Goal: Transaction & Acquisition: Purchase product/service

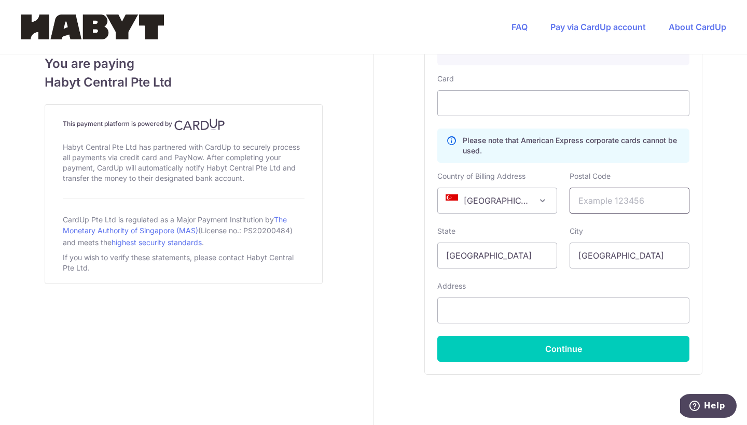
scroll to position [592, 0]
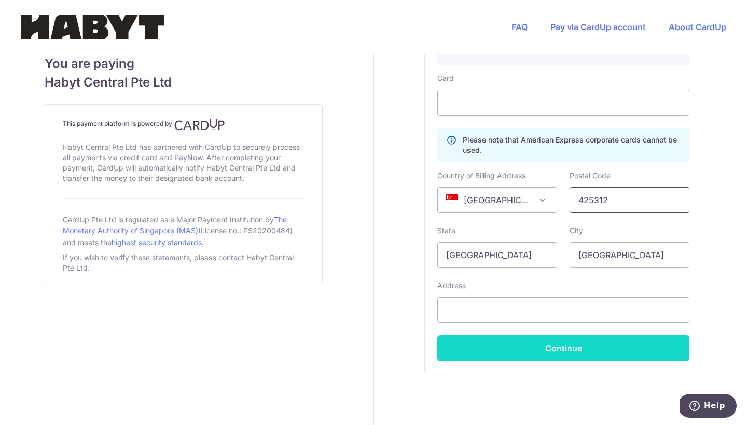
type input "425312"
click at [530, 344] on button "Continue" at bounding box center [563, 348] width 252 height 26
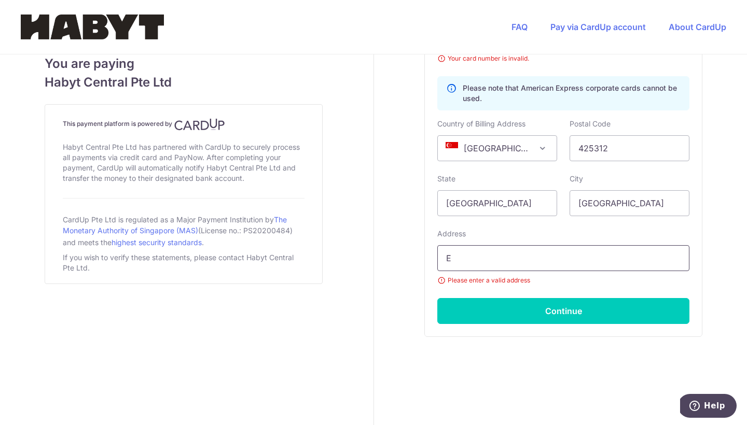
scroll to position [730, 0]
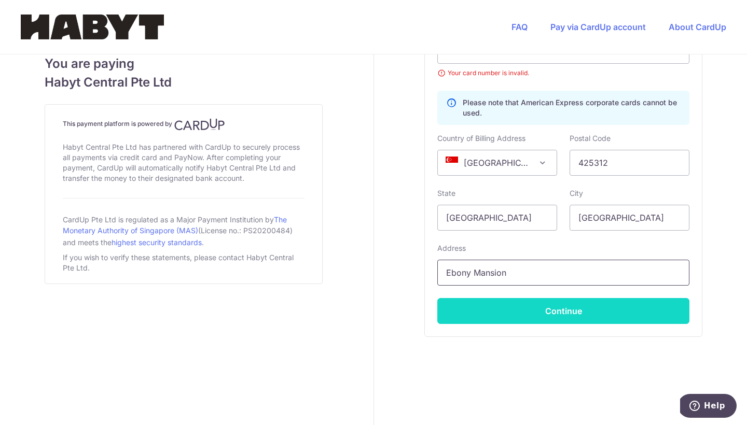
type input "Ebony Mansion"
click at [558, 315] on button "Continue" at bounding box center [563, 311] width 252 height 26
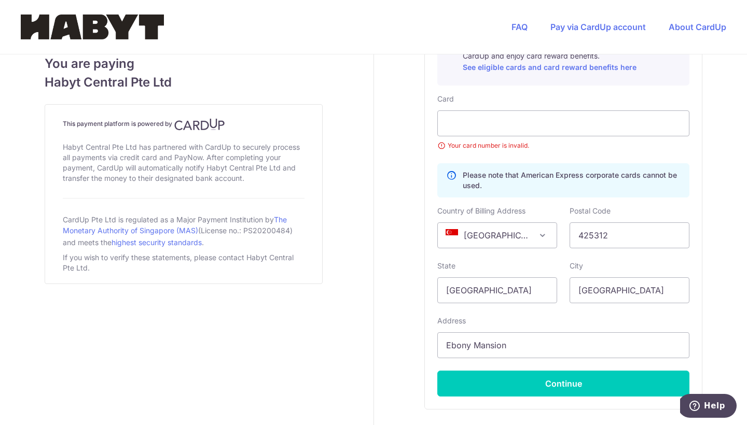
scroll to position [659, 0]
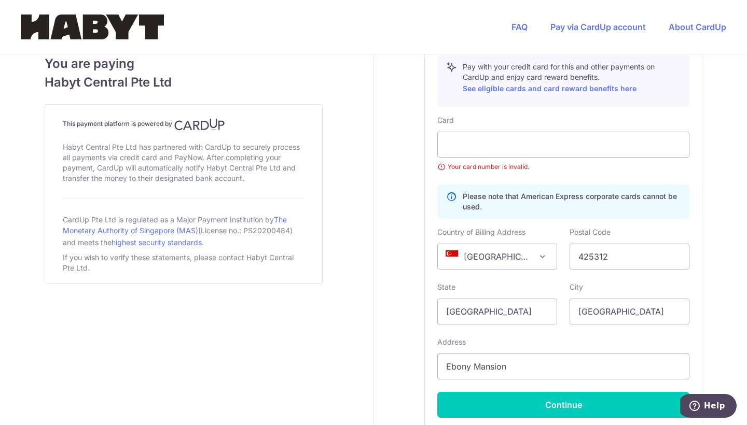
click at [477, 131] on div "Card Your card number is invalid." at bounding box center [563, 143] width 252 height 57
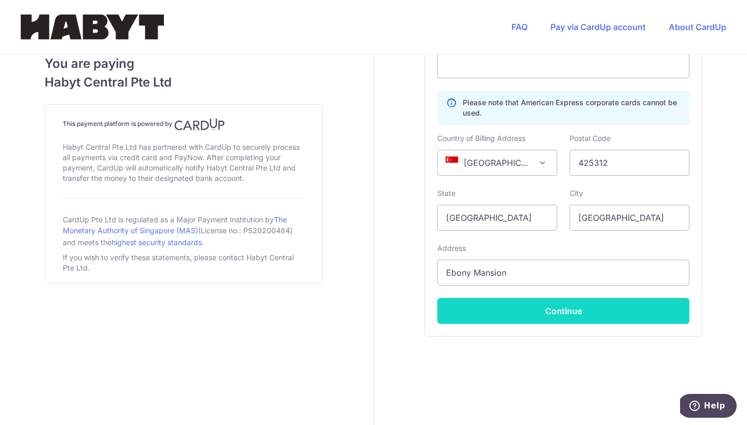
scroll to position [716, 0]
click at [529, 311] on button "Continue" at bounding box center [563, 311] width 252 height 26
click at [495, 307] on button "Continue" at bounding box center [563, 311] width 252 height 26
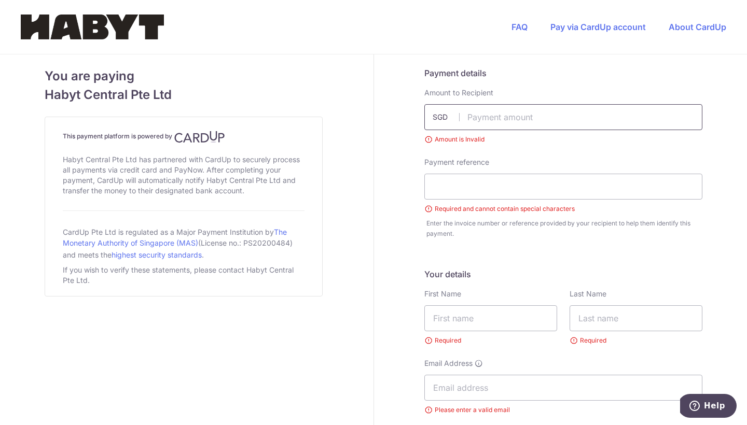
scroll to position [0, 0]
paste input "3362.38"
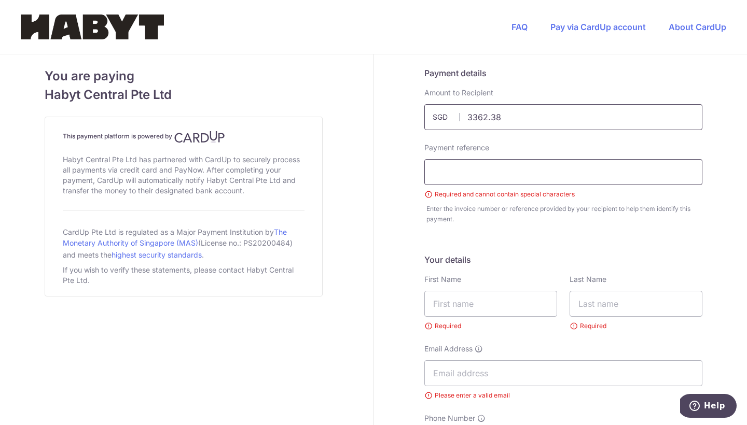
type input "3362.38"
click at [477, 173] on input "text" at bounding box center [563, 172] width 278 height 26
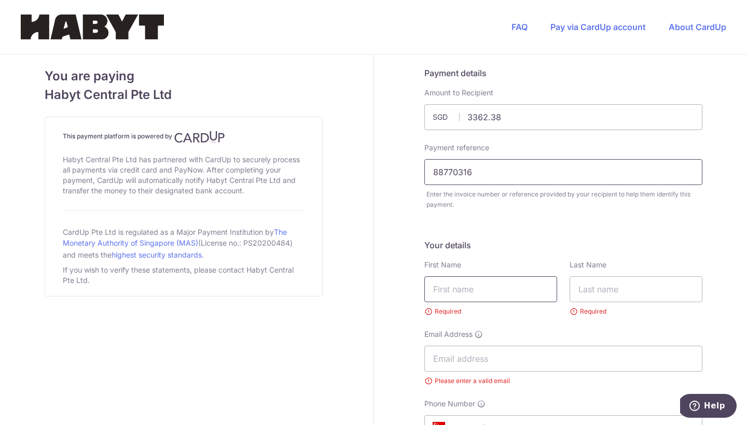
type input "88770316"
type input "a"
click at [477, 300] on input "a" at bounding box center [490, 289] width 133 height 26
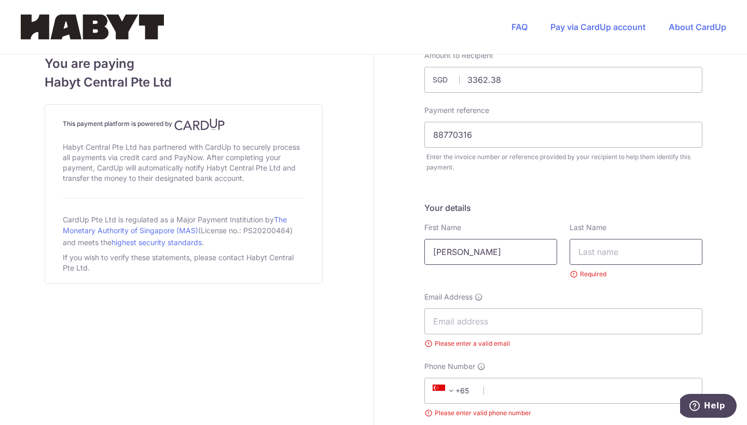
scroll to position [45, 0]
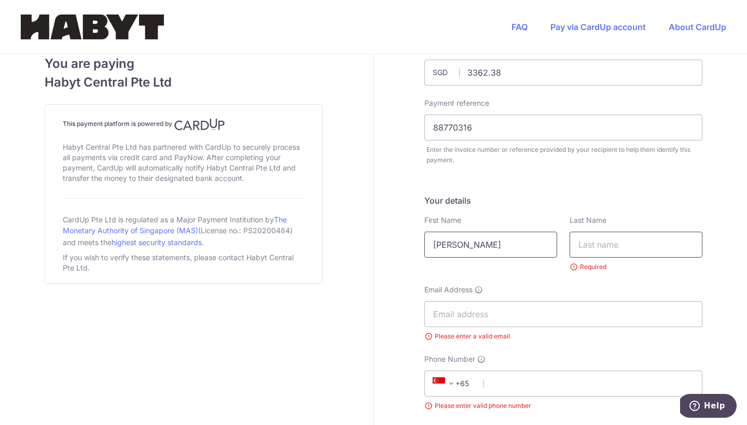
type input "[PERSON_NAME]"
click at [613, 245] on input "text" at bounding box center [635, 245] width 133 height 26
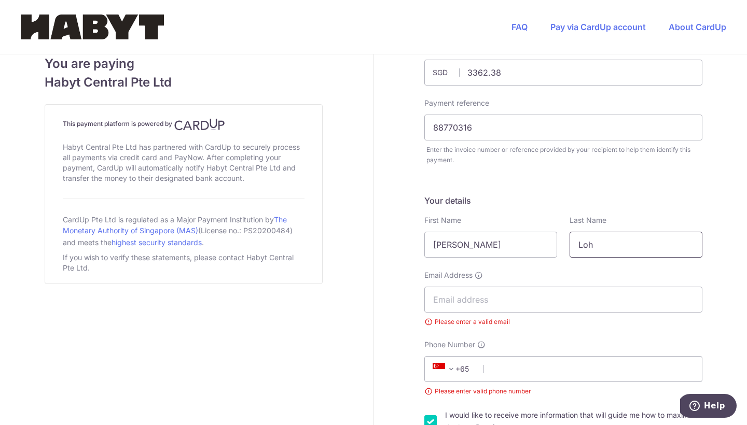
type input "Loh"
click at [516, 313] on div "Email Address Please enter a valid email" at bounding box center [563, 298] width 278 height 57
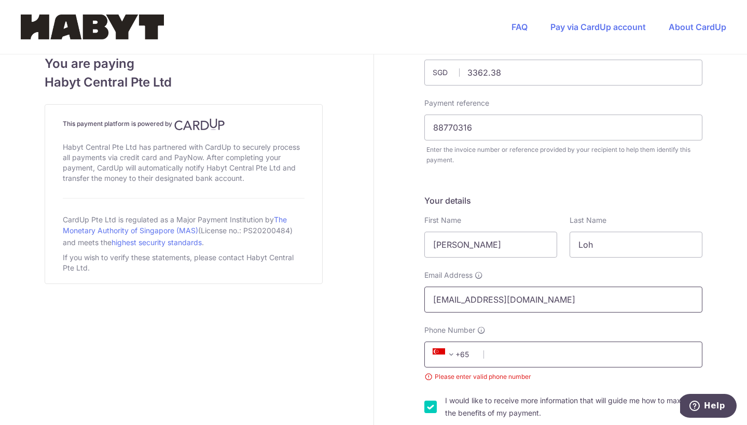
type input "[EMAIL_ADDRESS][DOMAIN_NAME]"
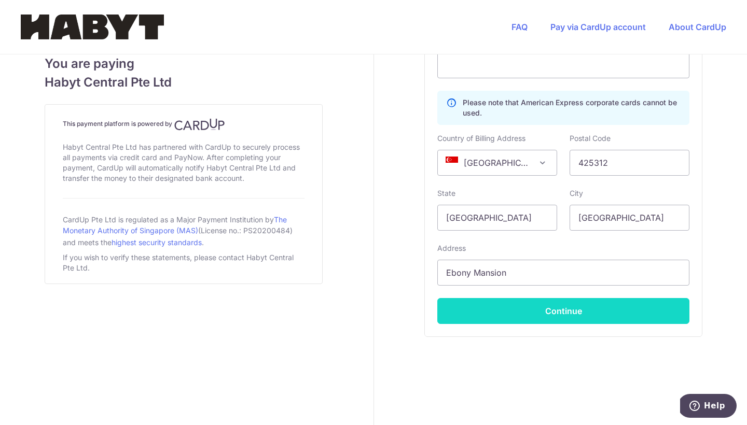
type input "88770316"
click at [594, 313] on button "Continue" at bounding box center [563, 311] width 252 height 26
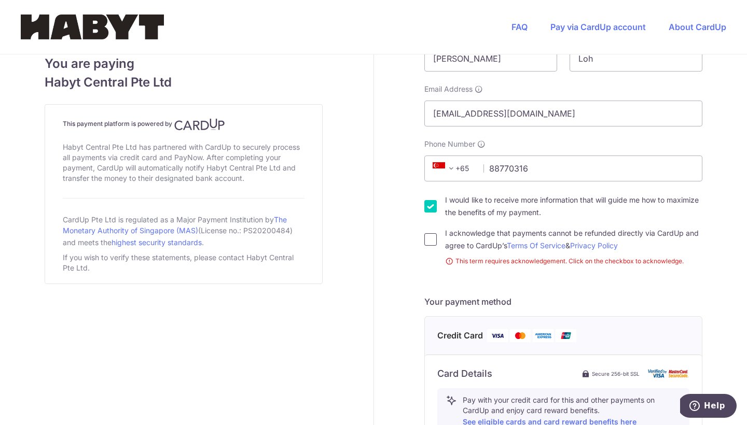
click at [425, 240] on input "I acknowledge that payments cannot be refunded directly via CardUp and agree to…" at bounding box center [430, 239] width 12 height 12
checkbox input "true"
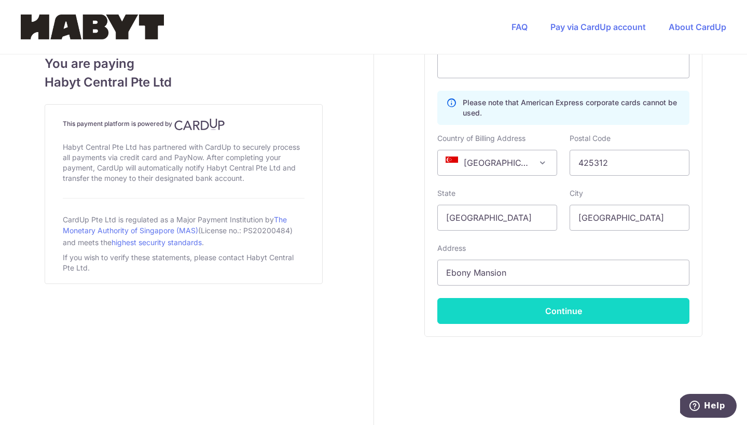
scroll to position [629, 0]
click at [488, 320] on button "Continue" at bounding box center [563, 311] width 252 height 26
type input "**** 8018"
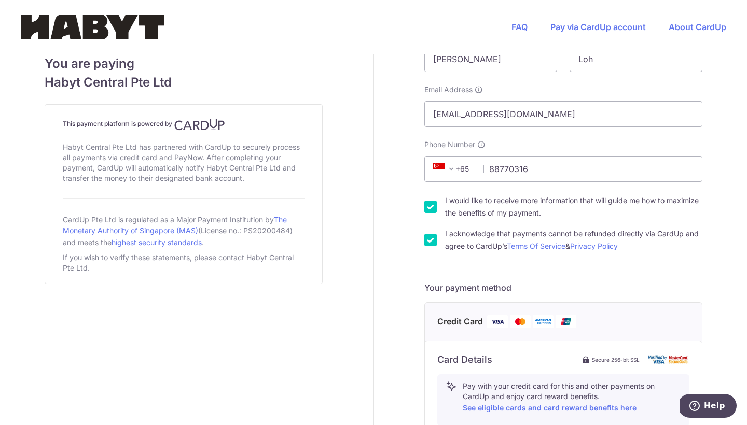
scroll to position [257, 0]
